Goal: Transaction & Acquisition: Subscribe to service/newsletter

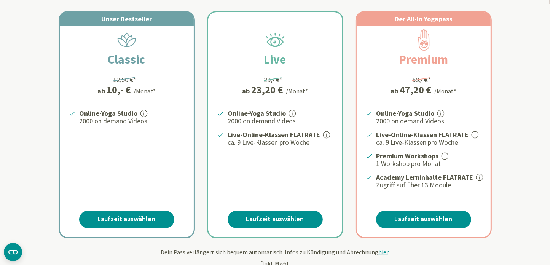
scroll to position [128, 0]
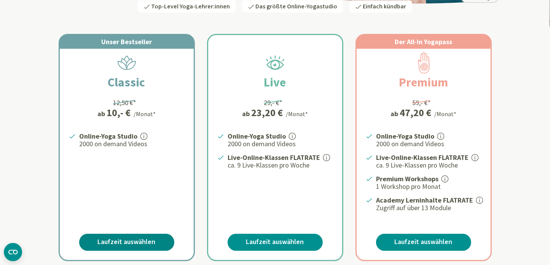
click at [128, 243] on link "Laufzeit auswählen" at bounding box center [126, 242] width 95 height 17
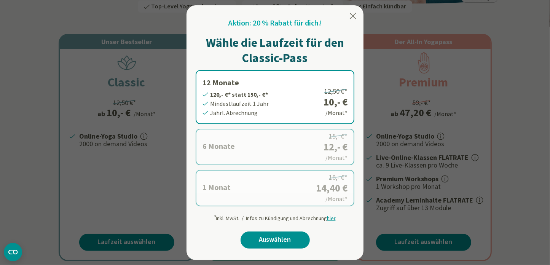
click at [262, 78] on label "12 Monate 120,- €* statt 150,- €* Mindestlaufzeit 1 Jahr Jährl. Abrechnung 12,5…" at bounding box center [275, 97] width 159 height 54
click at [261, 235] on link "Auswählen" at bounding box center [275, 240] width 69 height 17
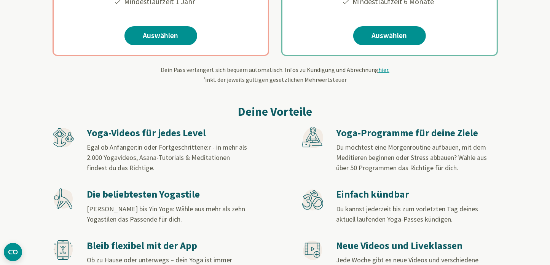
scroll to position [275, 0]
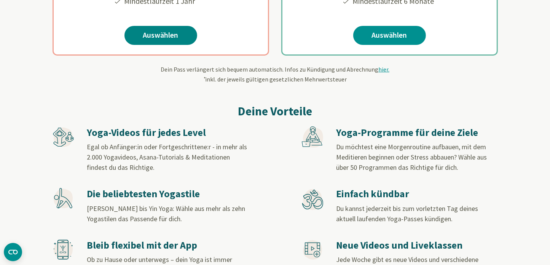
click at [153, 37] on link "Auswählen" at bounding box center [161, 35] width 73 height 19
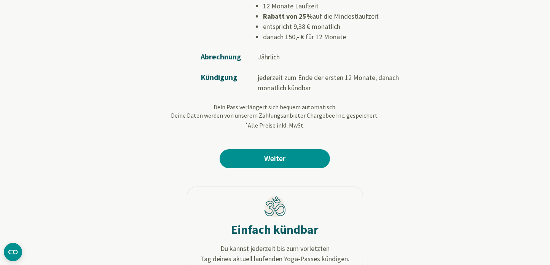
scroll to position [129, 0]
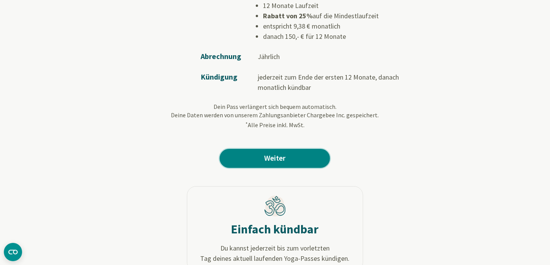
click at [277, 157] on link "Weiter" at bounding box center [275, 158] width 110 height 19
